Goal: Transaction & Acquisition: Purchase product/service

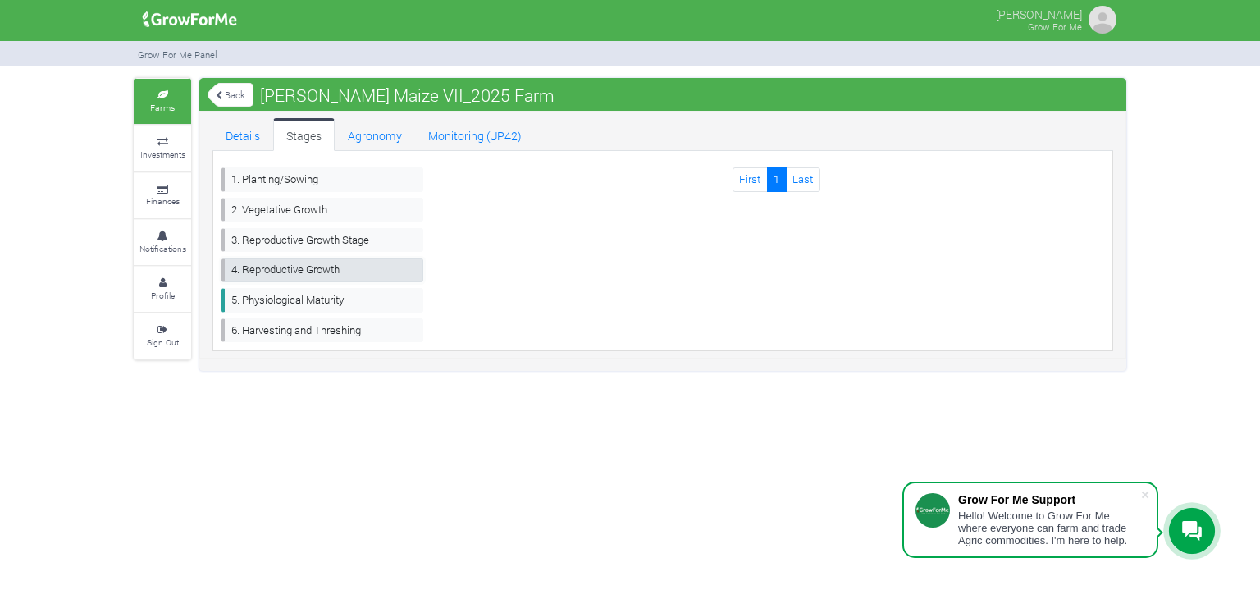
click at [315, 260] on link "4. Reproductive Growth" at bounding box center [322, 270] width 202 height 24
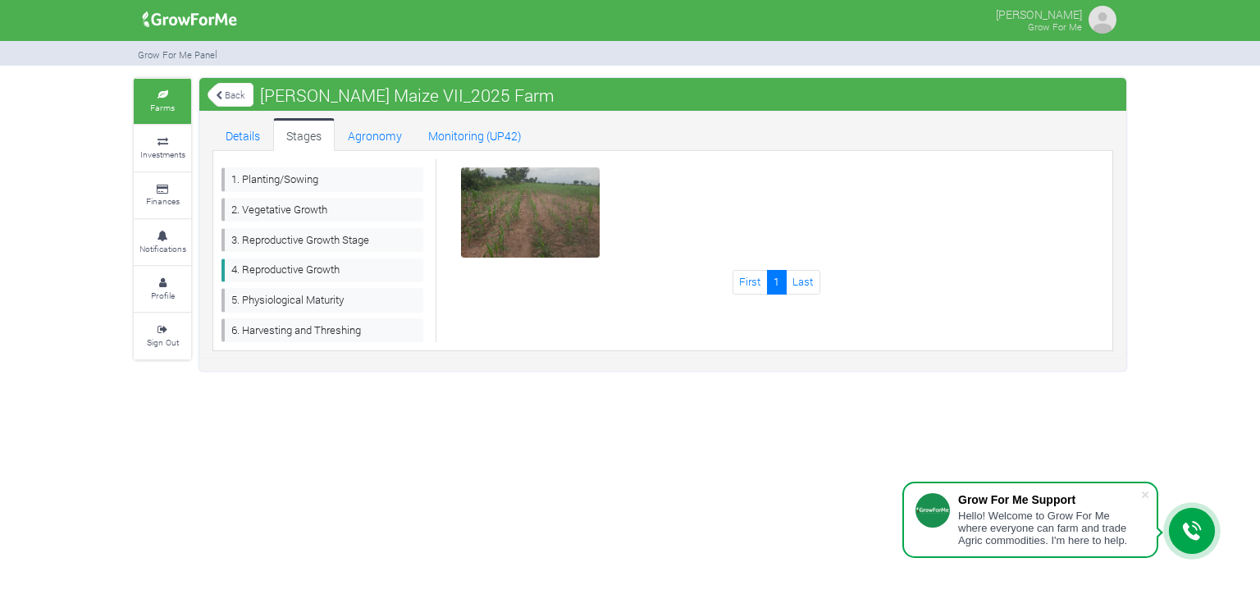
click at [515, 198] on img at bounding box center [531, 214] width 52 height 52
click at [276, 296] on link "5. Physiological Maturity" at bounding box center [322, 300] width 202 height 24
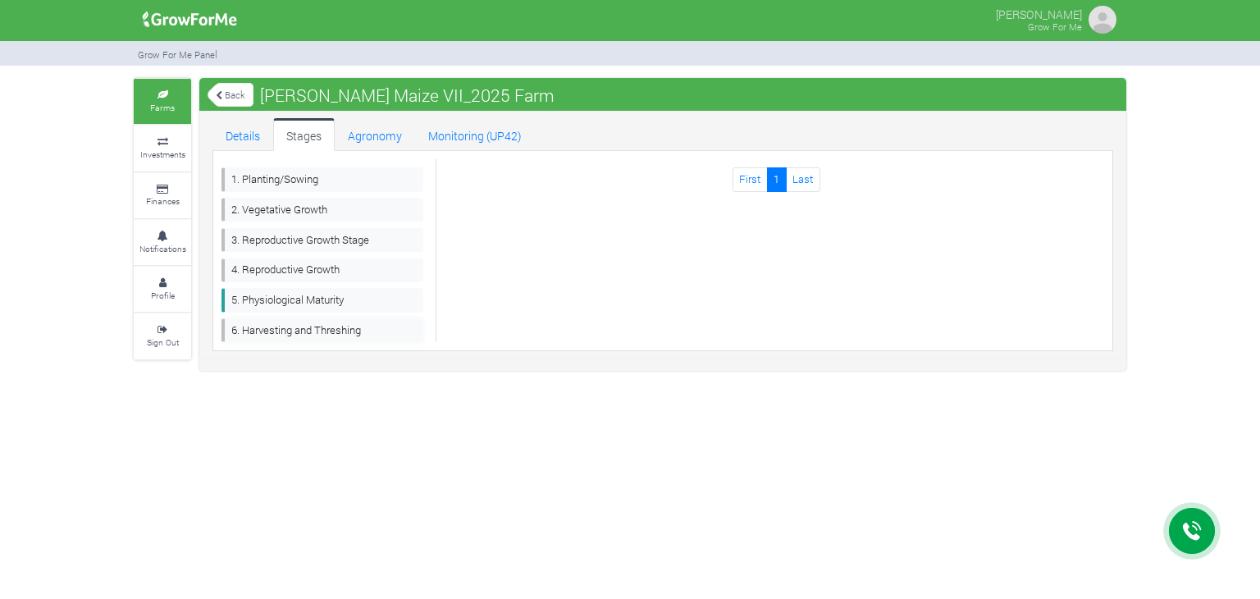
click at [274, 322] on link "6. Harvesting and Threshing" at bounding box center [322, 330] width 202 height 24
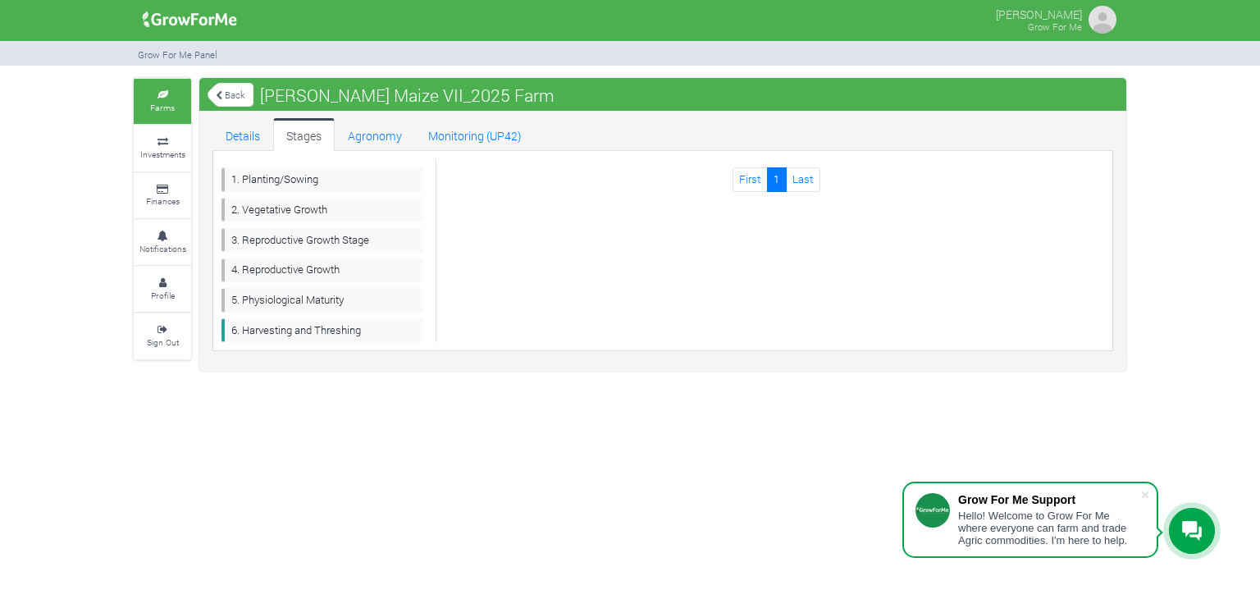
click at [220, 102] on link "Back" at bounding box center [230, 94] width 46 height 27
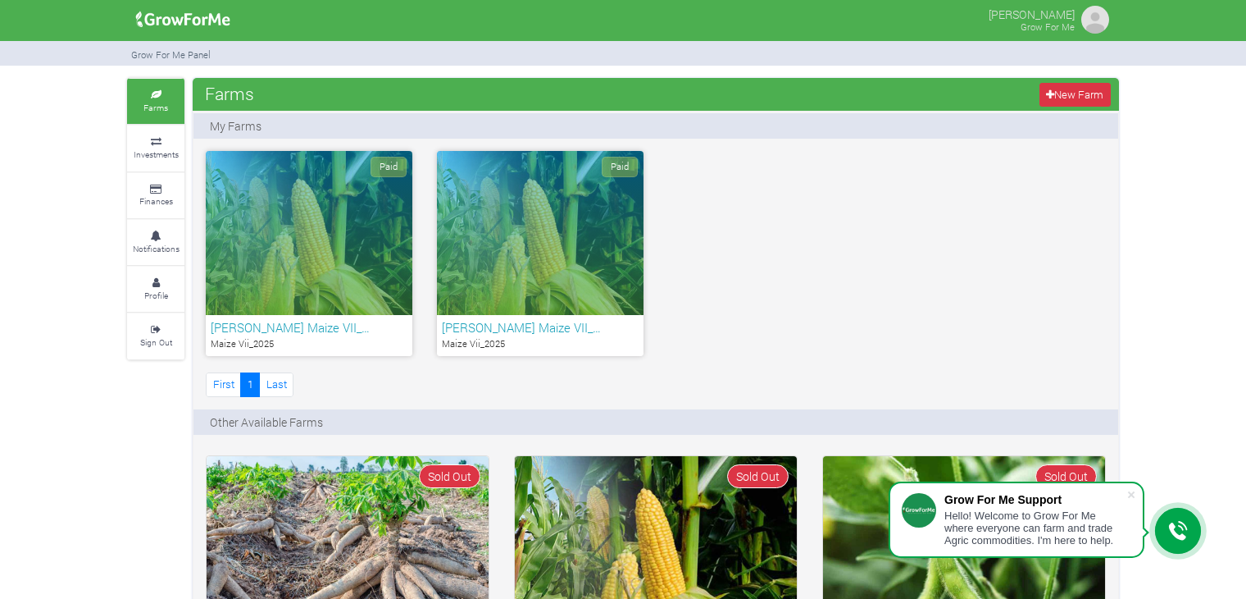
click at [562, 244] on div "Paid" at bounding box center [540, 233] width 207 height 164
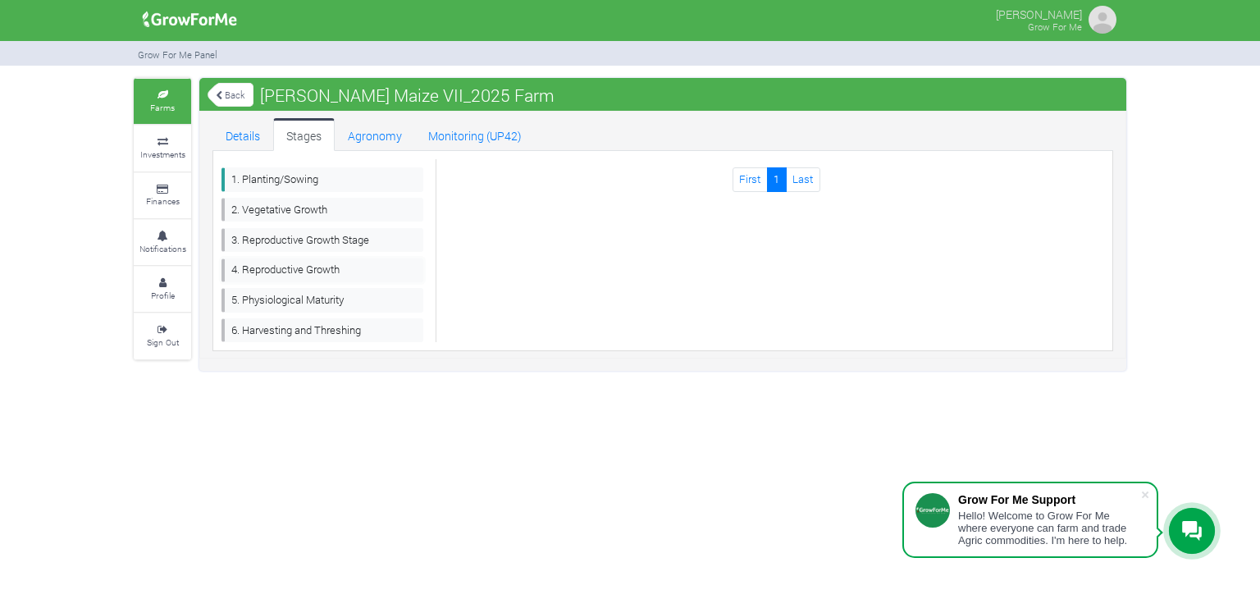
click at [324, 266] on link "4. Reproductive Growth" at bounding box center [322, 270] width 202 height 24
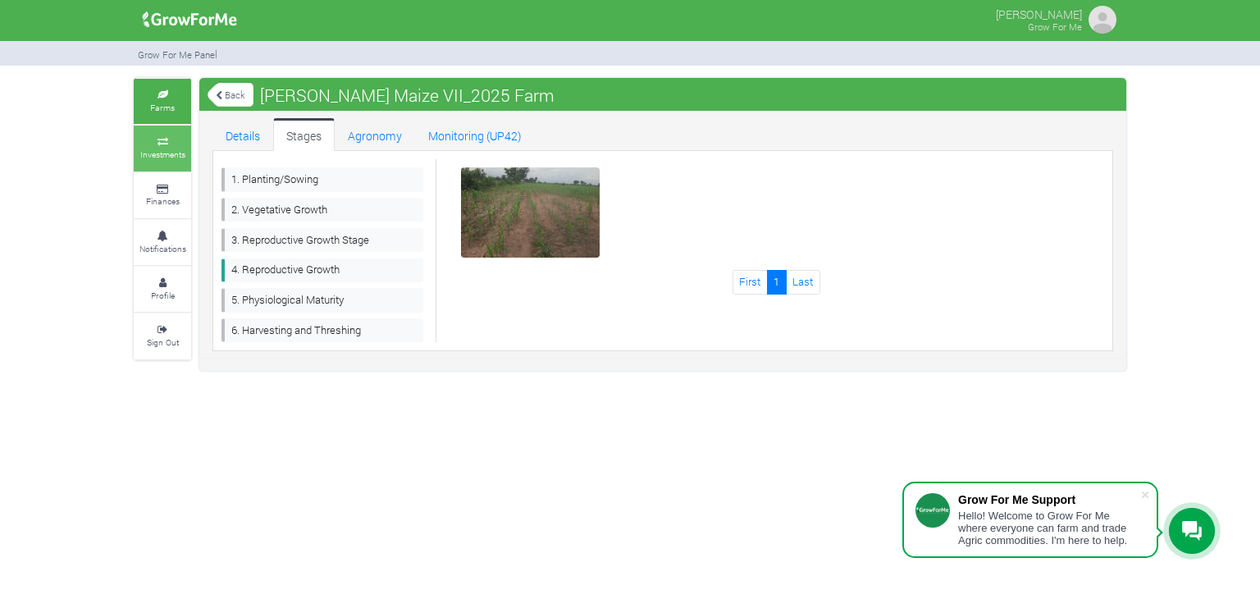
click at [174, 142] on icon at bounding box center [162, 142] width 49 height 8
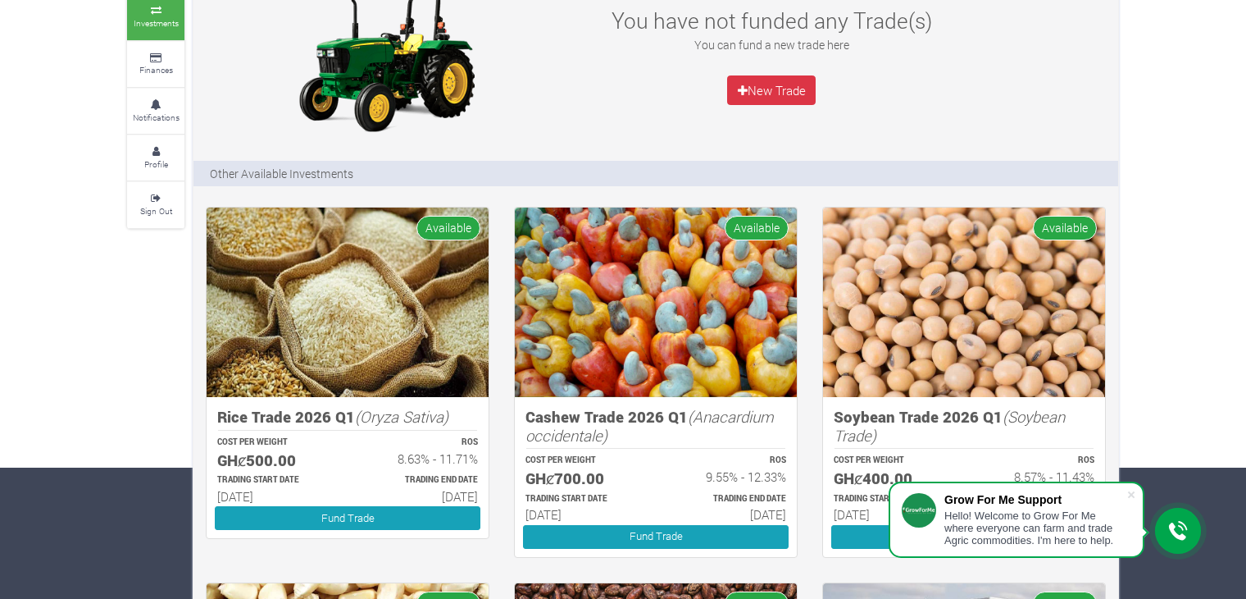
scroll to position [133, 0]
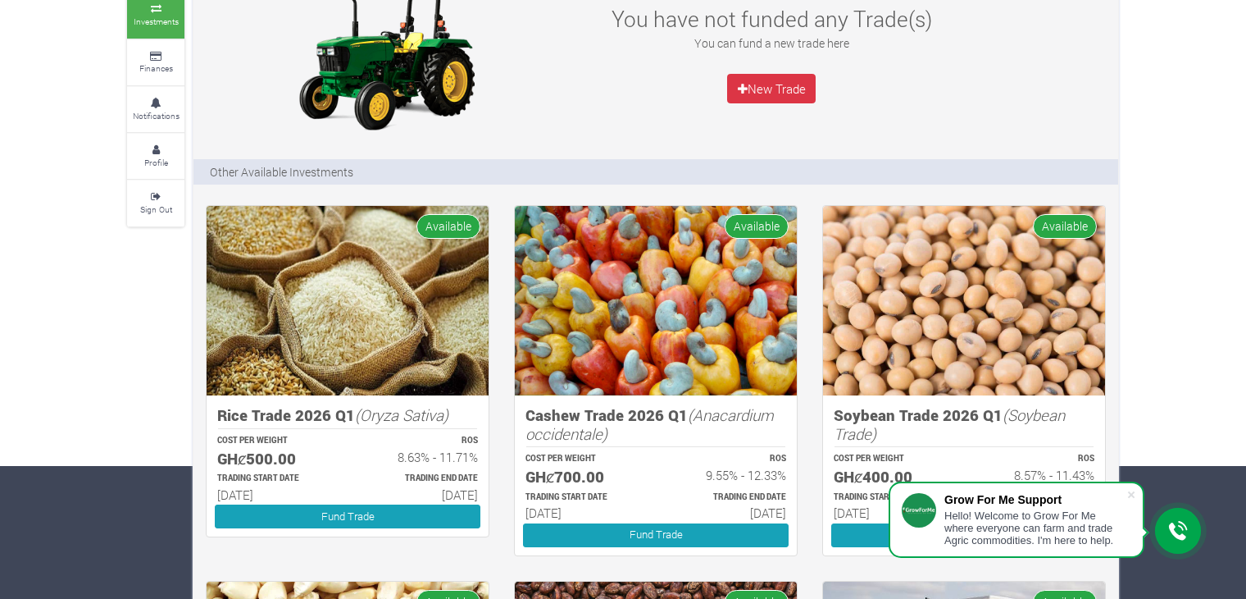
click at [343, 335] on img at bounding box center [348, 300] width 282 height 189
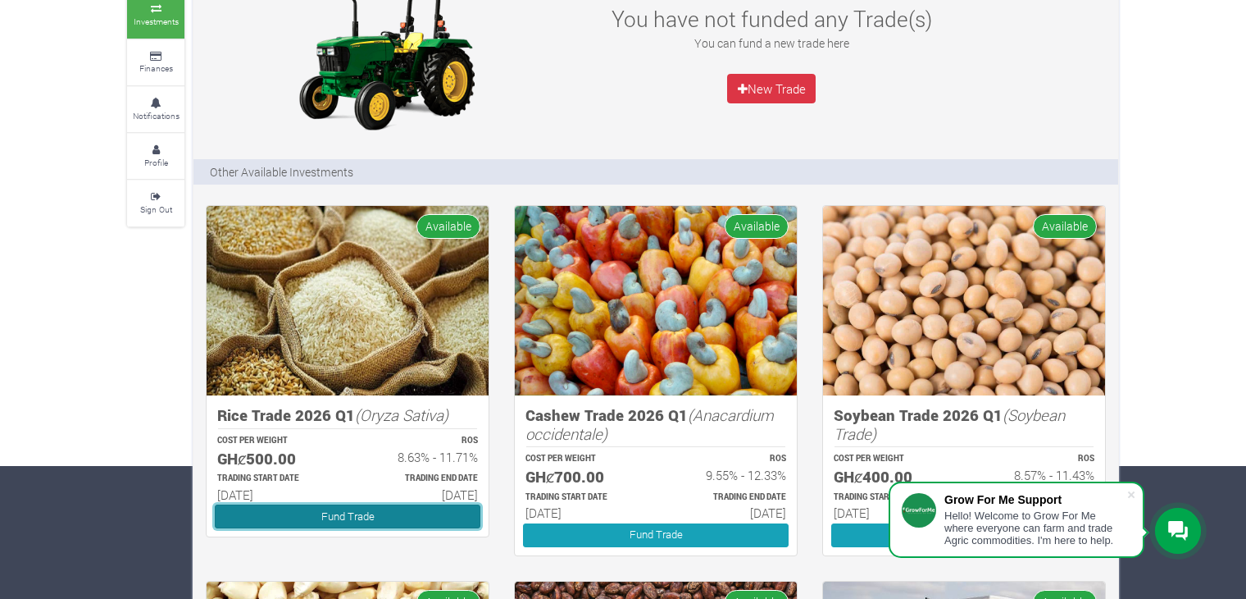
click at [354, 512] on link "Fund Trade" at bounding box center [348, 516] width 266 height 24
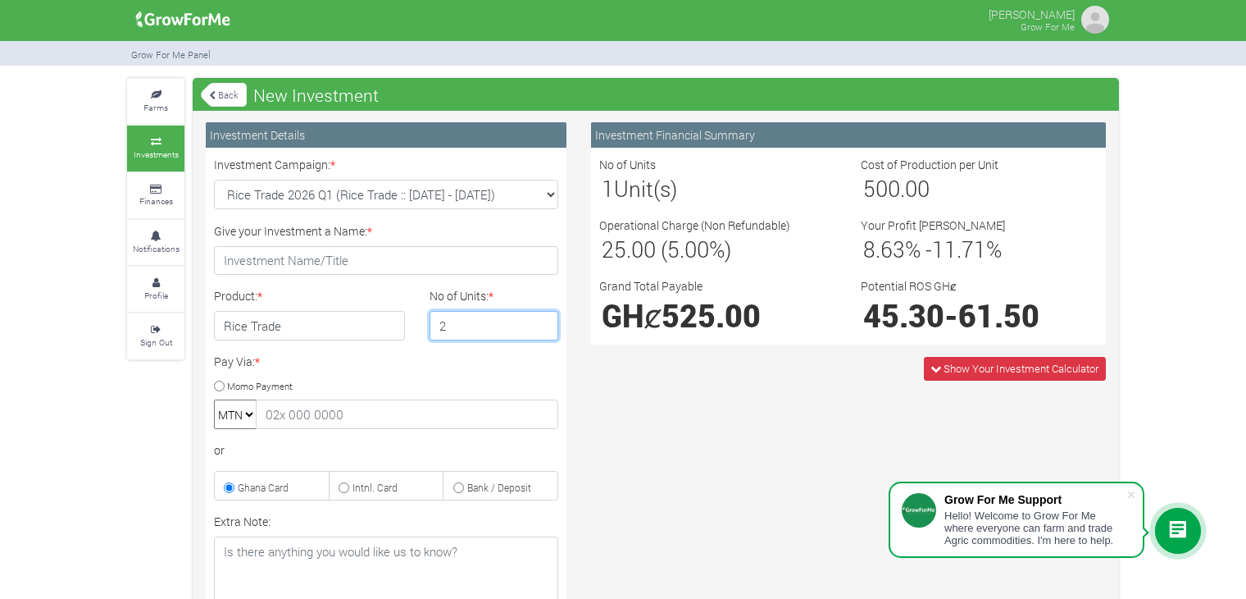
click at [541, 320] on input "2" at bounding box center [495, 326] width 130 height 30
click at [541, 320] on input "3" at bounding box center [495, 326] width 130 height 30
type input "4"
click at [541, 320] on input "4" at bounding box center [495, 326] width 130 height 30
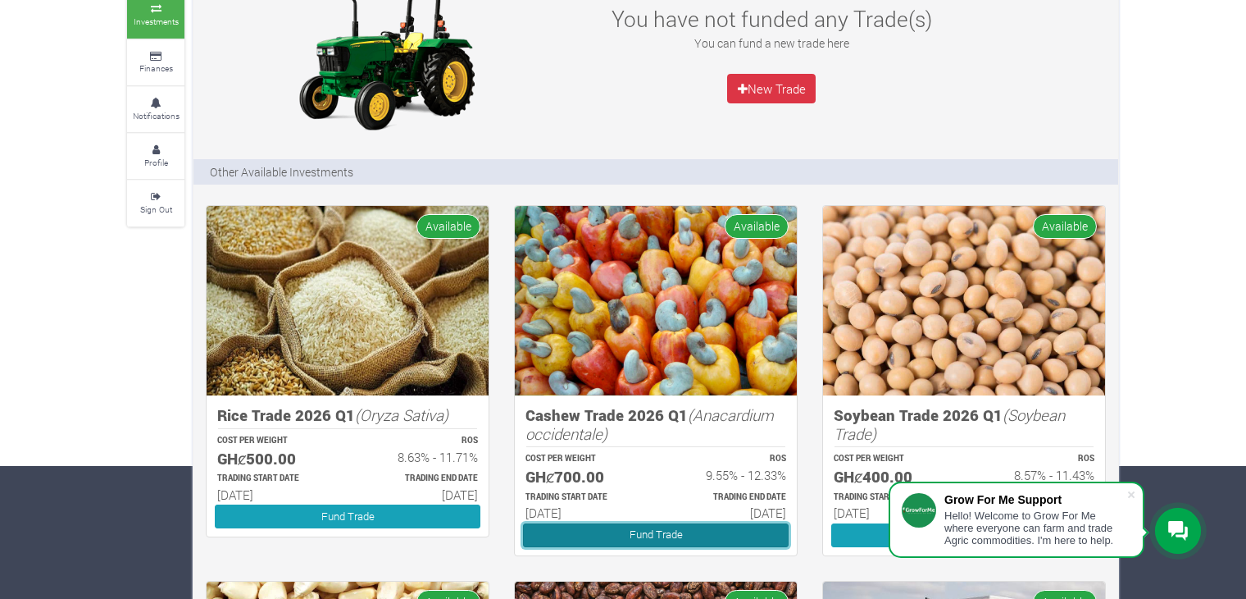
click at [656, 531] on link "Fund Trade" at bounding box center [656, 535] width 266 height 24
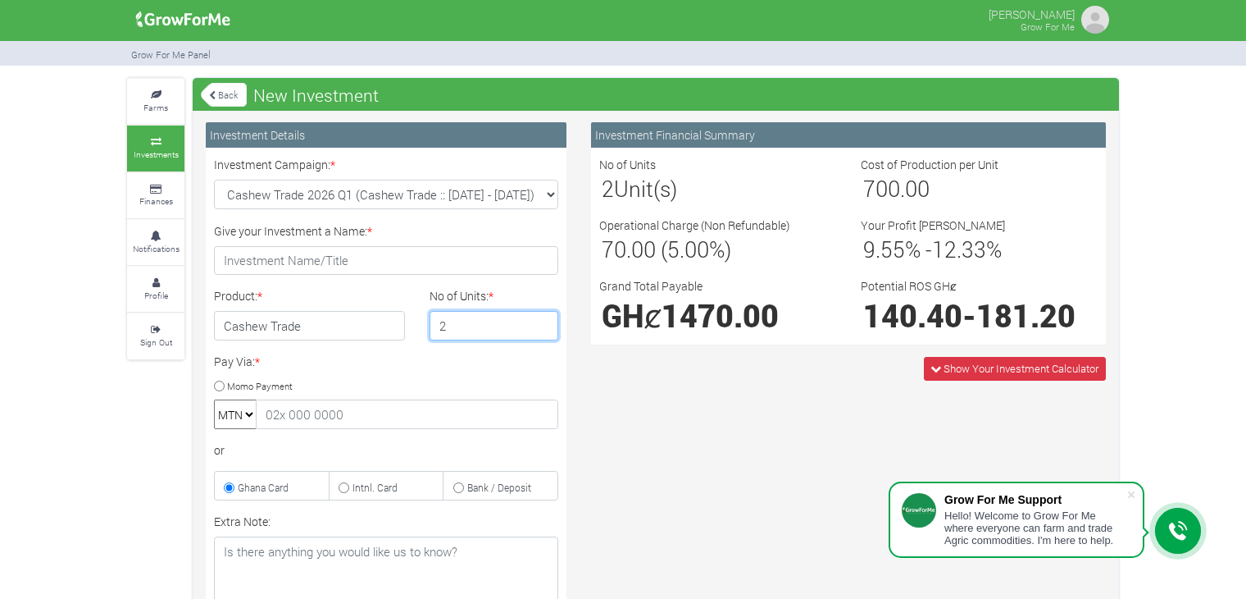
click at [541, 319] on input "2" at bounding box center [495, 326] width 130 height 30
type input "3"
click at [541, 319] on input "3" at bounding box center [495, 326] width 130 height 30
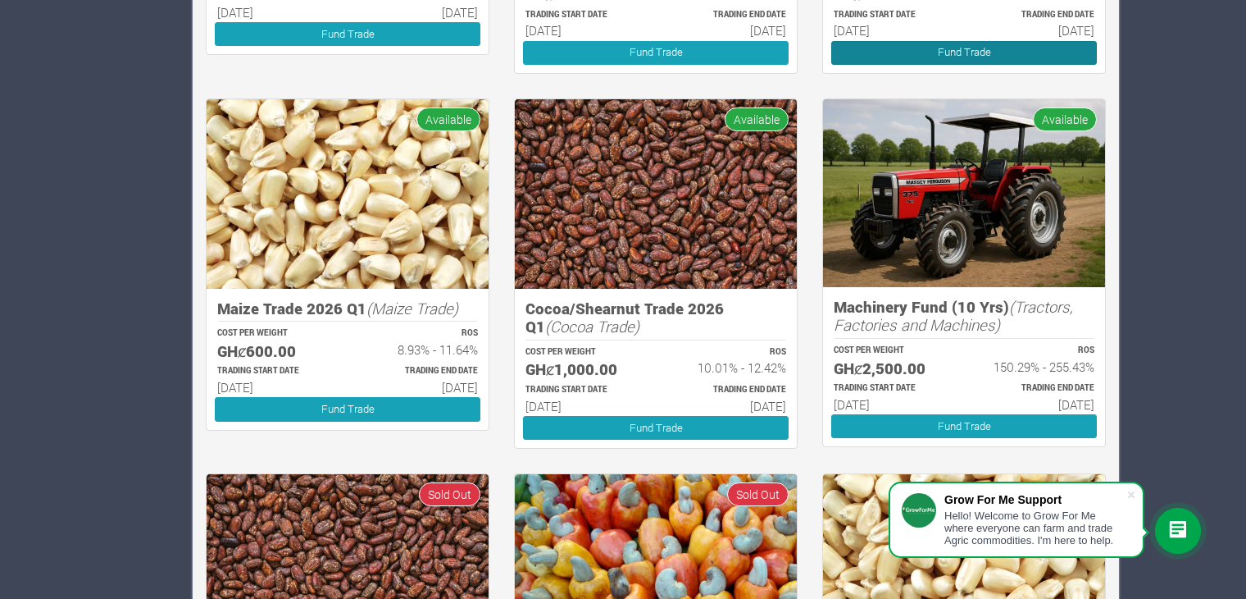
scroll to position [616, 0]
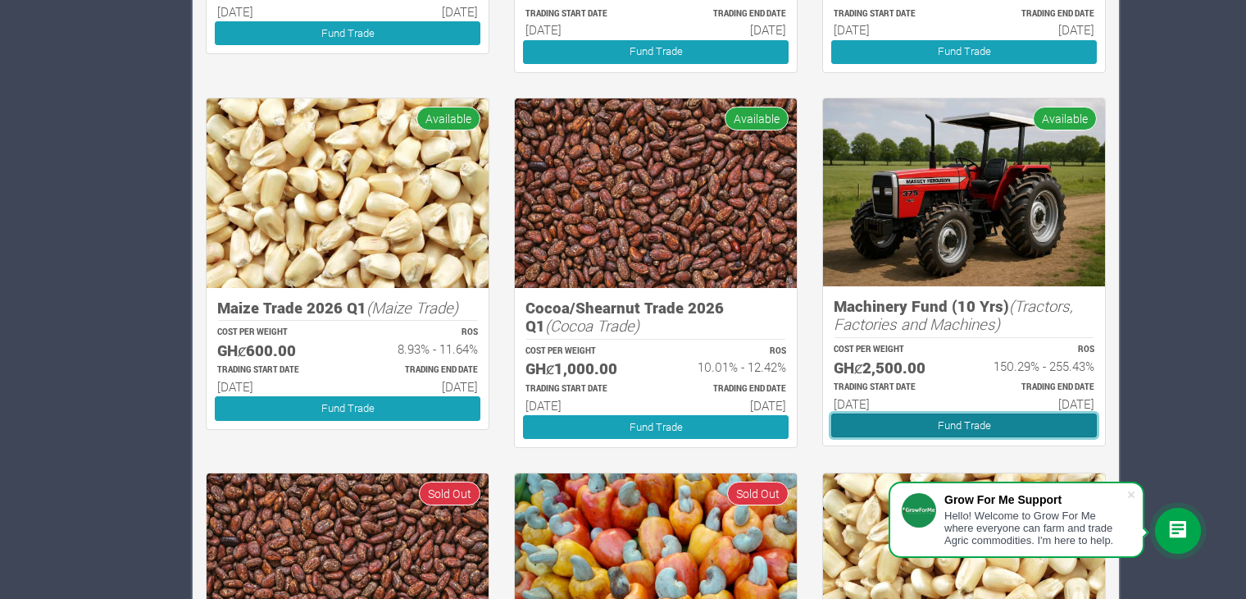
click at [928, 421] on link "Fund Trade" at bounding box center [964, 425] width 266 height 24
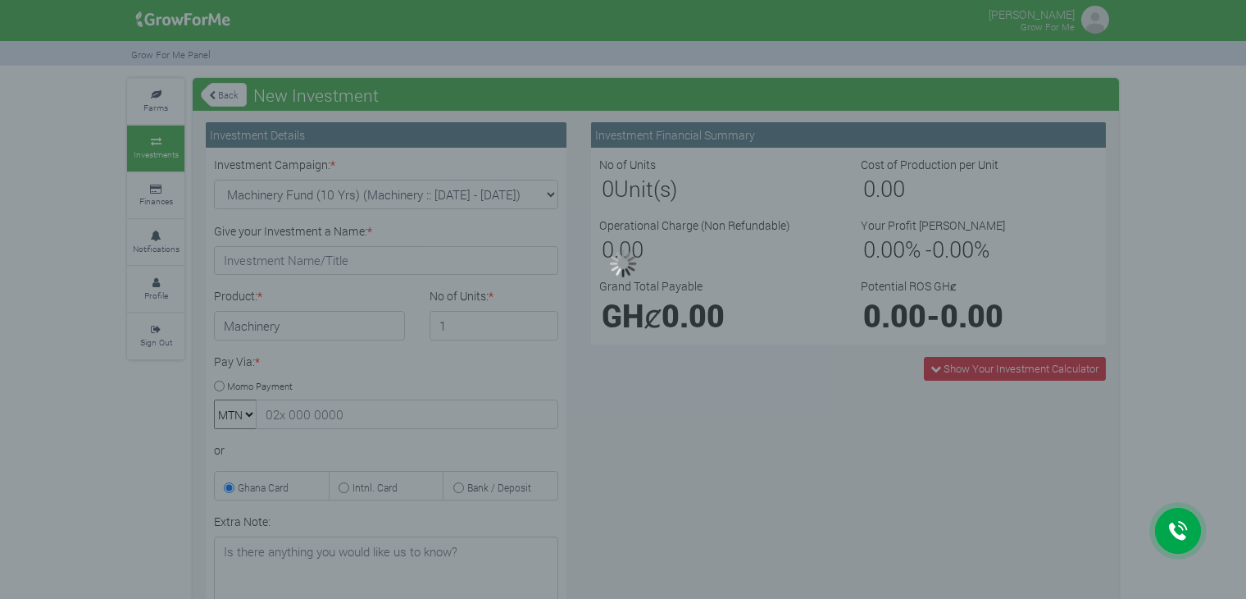
type input "1"
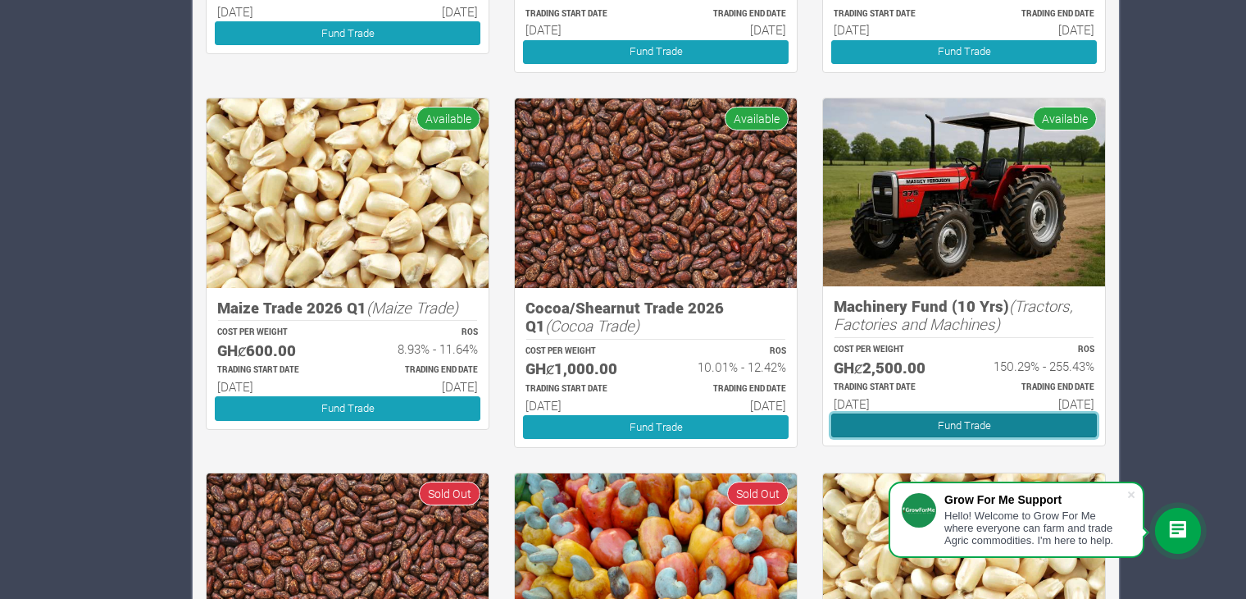
click at [950, 422] on link "Fund Trade" at bounding box center [964, 425] width 266 height 24
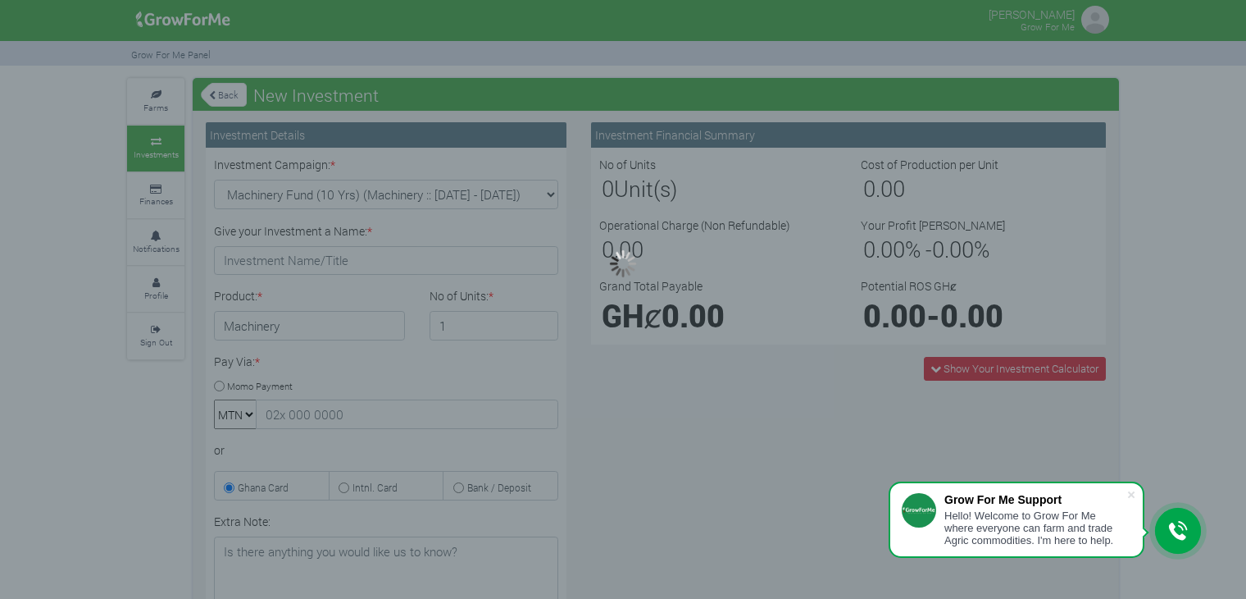
type input "1"
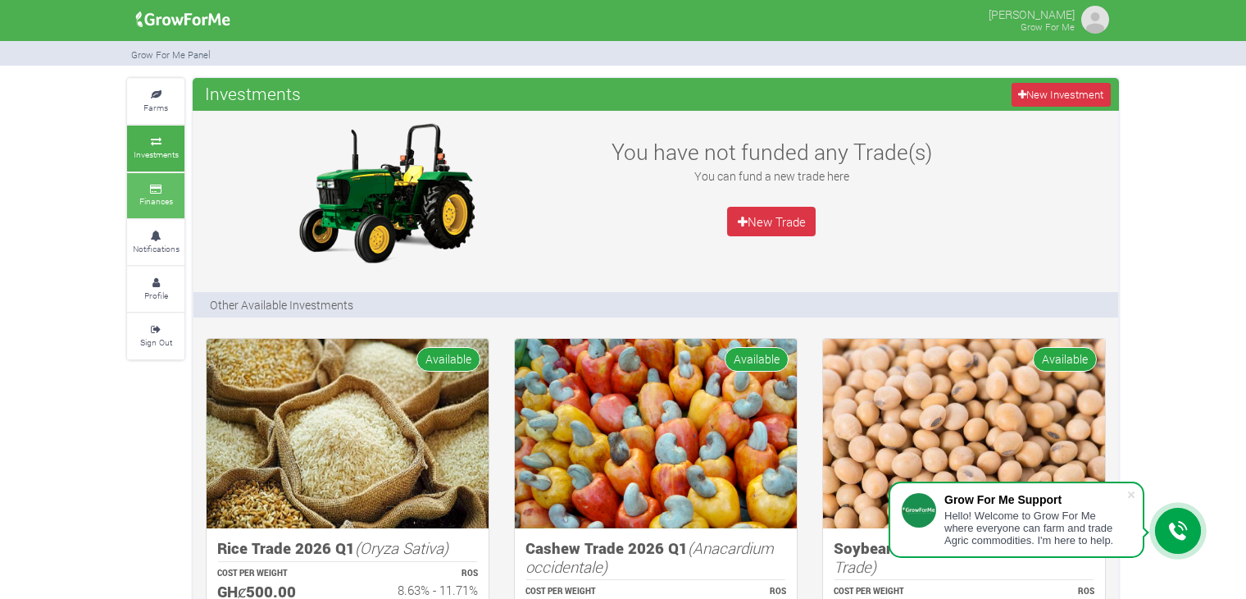
click at [161, 199] on small "Finances" at bounding box center [156, 200] width 34 height 11
